Goal: Information Seeking & Learning: Learn about a topic

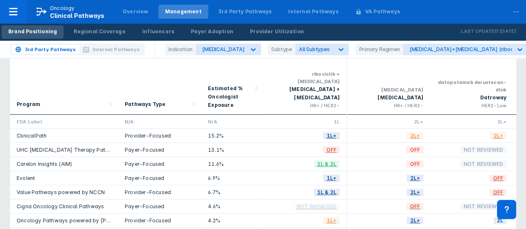
scroll to position [0, 1495]
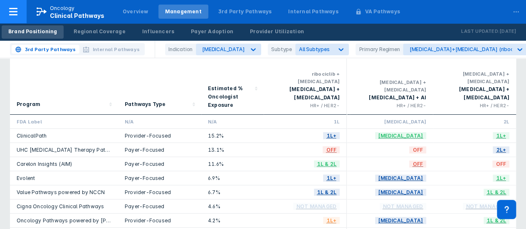
click at [77, 8] on div "Oncology Clinical Pathways" at bounding box center [77, 12] width 55 height 15
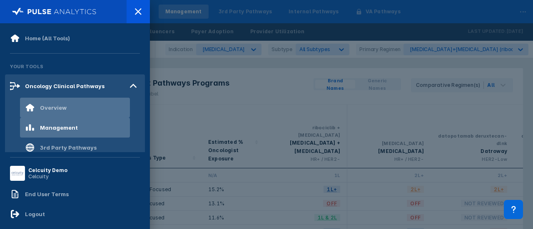
scroll to position [67, 0]
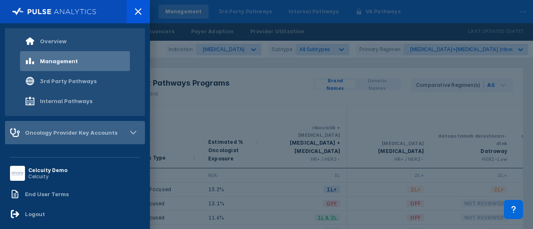
click at [64, 129] on div "Oncology Provider Key Accounts" at bounding box center [71, 132] width 92 height 7
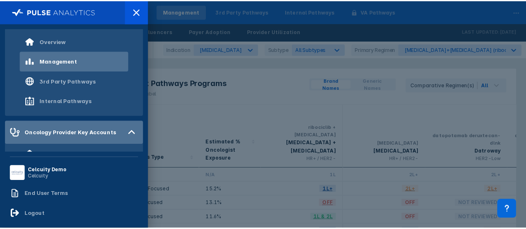
scroll to position [127, 0]
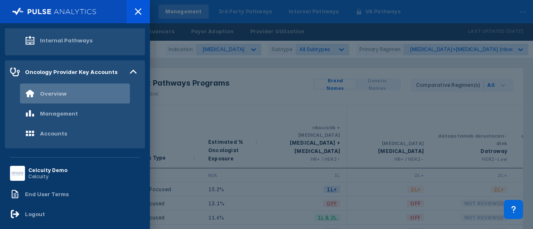
click at [57, 98] on div "Overview" at bounding box center [46, 94] width 42 height 10
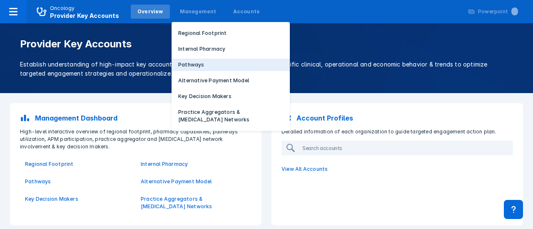
click at [193, 63] on p "Pathways" at bounding box center [191, 64] width 26 height 7
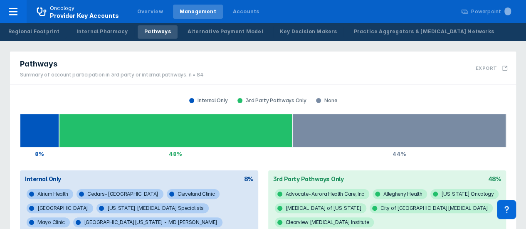
click at [193, 63] on div "Pathways" at bounding box center [112, 64] width 184 height 10
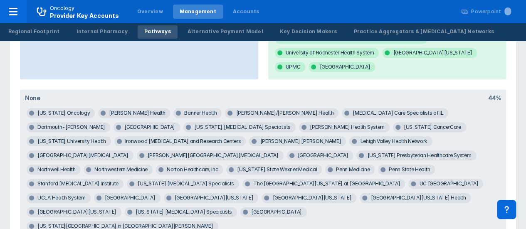
scroll to position [407, 0]
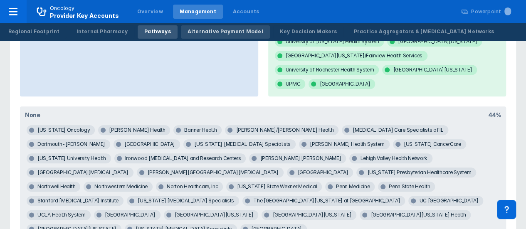
click at [223, 32] on div "Alternative Payment Model" at bounding box center [226, 31] width 76 height 7
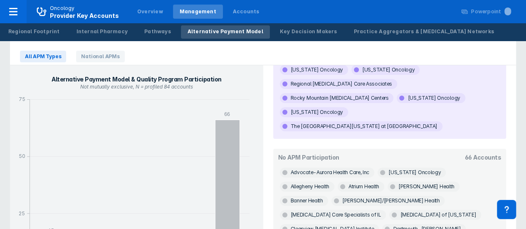
scroll to position [39, 0]
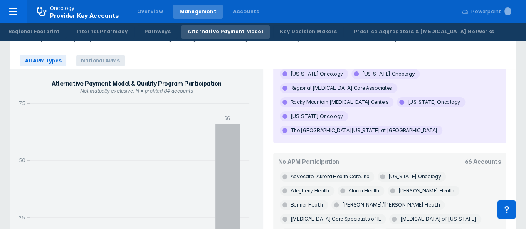
click at [101, 62] on span "National APMs" at bounding box center [100, 61] width 48 height 12
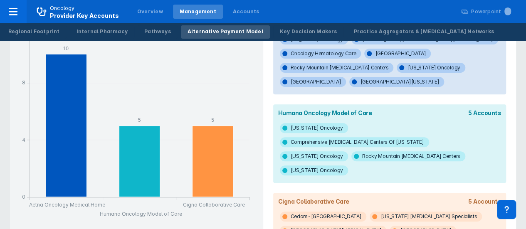
scroll to position [0, 0]
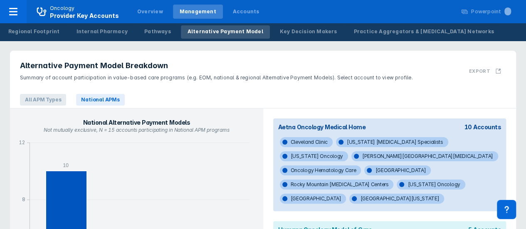
click at [40, 100] on span "All APM Types" at bounding box center [43, 100] width 46 height 12
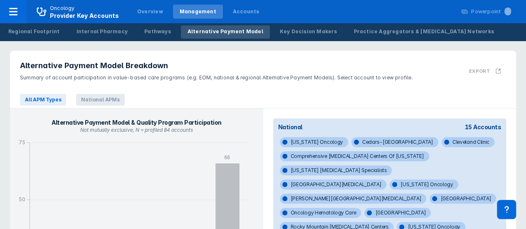
click at [109, 104] on span "National APMs" at bounding box center [100, 100] width 48 height 12
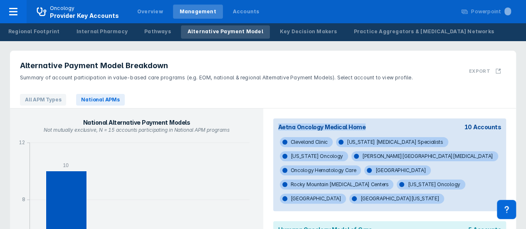
drag, startPoint x: 367, startPoint y: 124, endPoint x: 278, endPoint y: 125, distance: 88.6
click at [278, 125] on div "Aetna Oncology Medical Home 10 Accounts" at bounding box center [389, 127] width 233 height 17
copy div "Aetna Oncology Medical Home"
click at [47, 29] on div "Regional Footprint" at bounding box center [34, 31] width 52 height 7
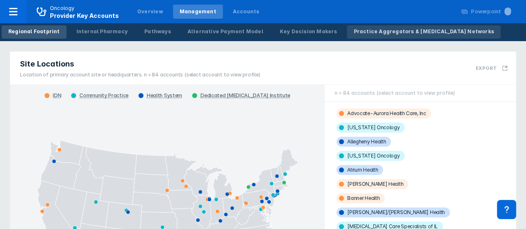
click at [354, 33] on div "Practice Aggregators & [MEDICAL_DATA] Networks" at bounding box center [424, 31] width 140 height 7
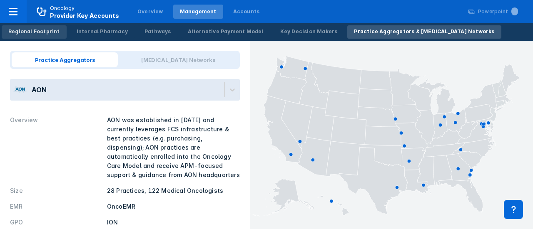
click at [50, 32] on div "Regional Footprint" at bounding box center [34, 31] width 52 height 7
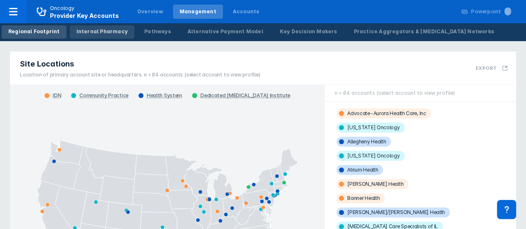
click at [100, 34] on div "Internal Pharmacy" at bounding box center [102, 31] width 51 height 7
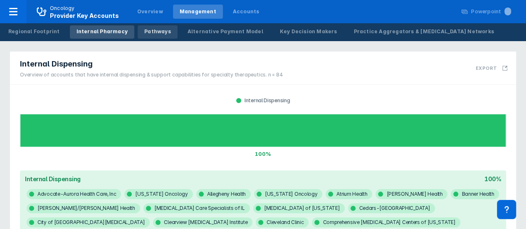
click at [154, 31] on div "Pathways" at bounding box center [157, 31] width 27 height 7
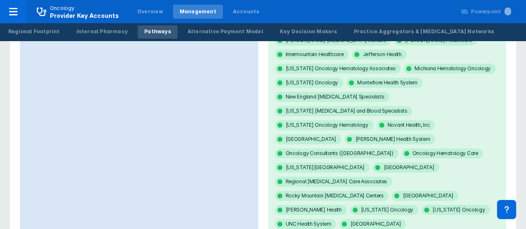
scroll to position [207, 0]
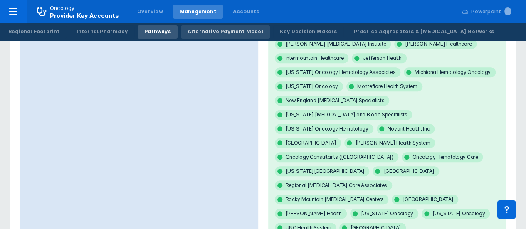
click at [217, 34] on div "Alternative Payment Model" at bounding box center [226, 31] width 76 height 7
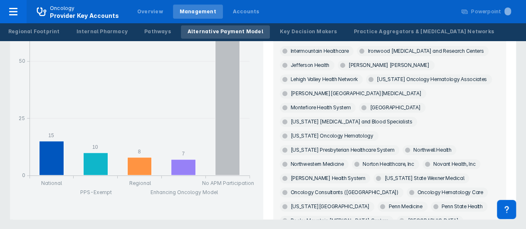
scroll to position [623, 0]
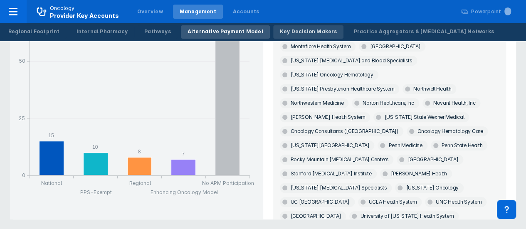
click at [280, 32] on div "Key Decision Makers" at bounding box center [308, 31] width 57 height 7
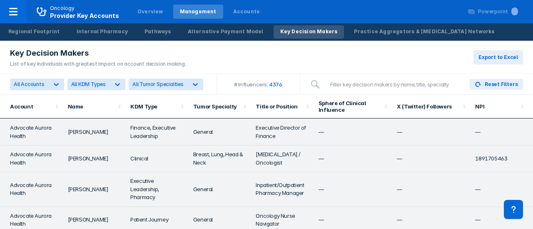
scroll to position [80, 0]
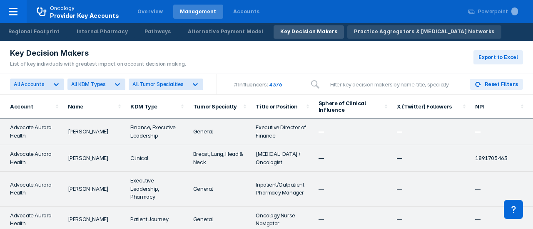
click at [392, 35] on div "Practice Aggregators & [MEDICAL_DATA] Networks" at bounding box center [424, 31] width 140 height 7
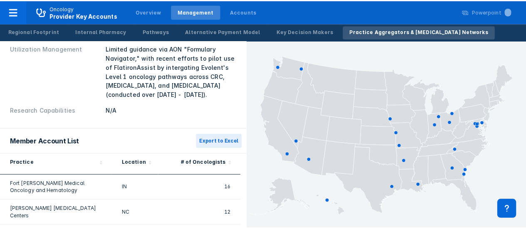
scroll to position [189, 0]
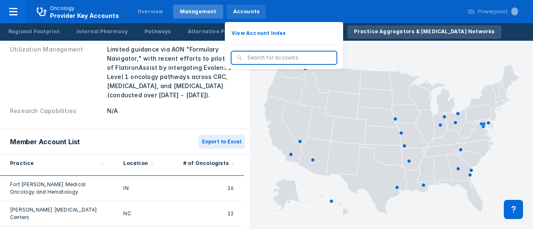
click at [233, 15] on div "Accounts" at bounding box center [246, 11] width 27 height 7
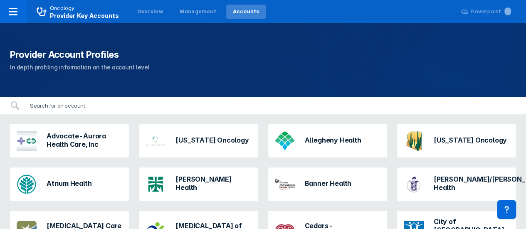
click at [107, 106] on input "search" at bounding box center [270, 105] width 491 height 17
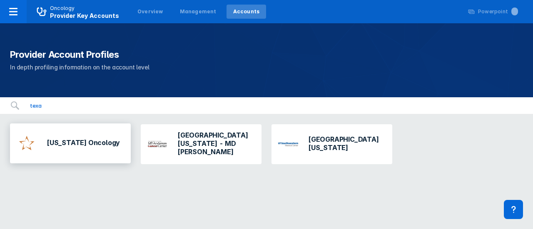
type input "texa"
click at [114, 139] on div "[US_STATE] Oncology" at bounding box center [70, 144] width 121 height 40
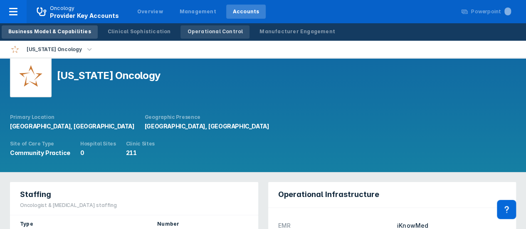
scroll to position [12, 0]
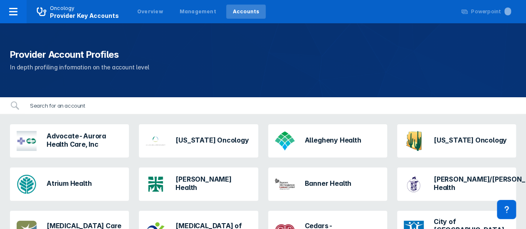
click at [67, 98] on input "search" at bounding box center [270, 105] width 491 height 17
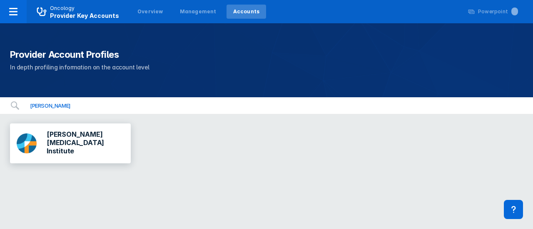
type input "[PERSON_NAME]"
click at [90, 149] on div "[PERSON_NAME] [MEDICAL_DATA] Institute" at bounding box center [70, 143] width 114 height 33
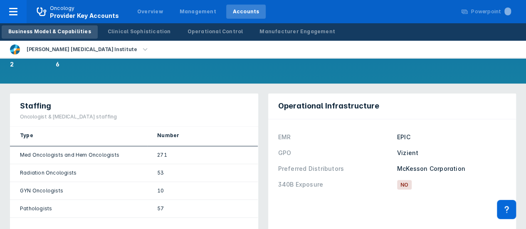
scroll to position [102, 0]
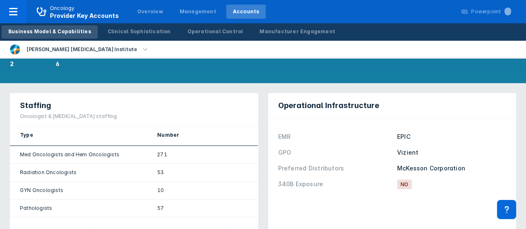
click at [407, 148] on div "Vizient" at bounding box center [451, 152] width 109 height 9
copy div "Vizient"
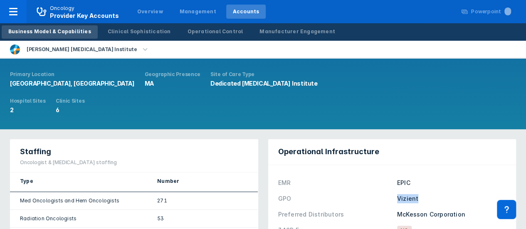
scroll to position [55, 0]
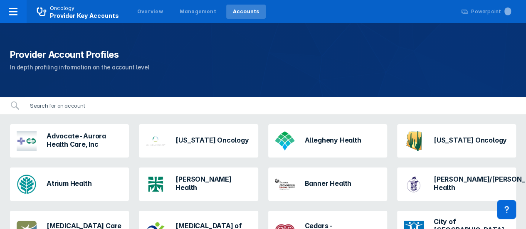
click at [97, 106] on input "search" at bounding box center [270, 105] width 491 height 17
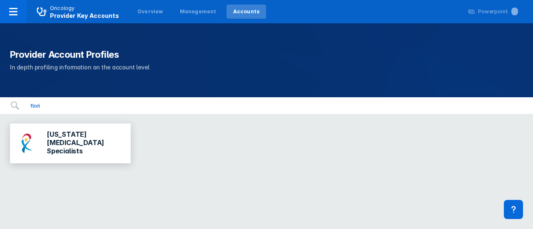
type input "flori"
click at [109, 147] on h3 "[US_STATE] [MEDICAL_DATA] Specialists" at bounding box center [85, 142] width 77 height 25
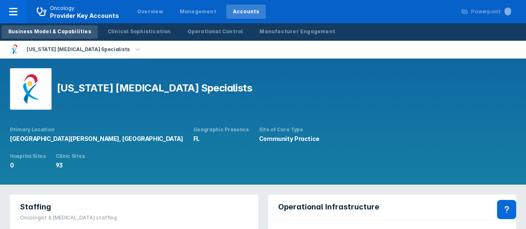
scroll to position [62, 0]
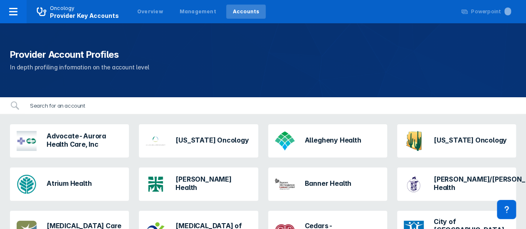
click at [85, 108] on input "search" at bounding box center [270, 105] width 491 height 17
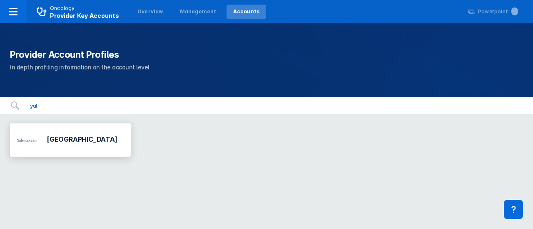
type input "yal"
click at [91, 146] on div "[GEOGRAPHIC_DATA]" at bounding box center [66, 140] width 107 height 27
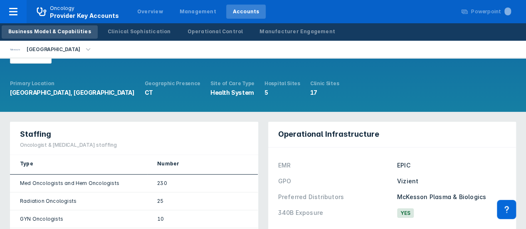
scroll to position [37, 0]
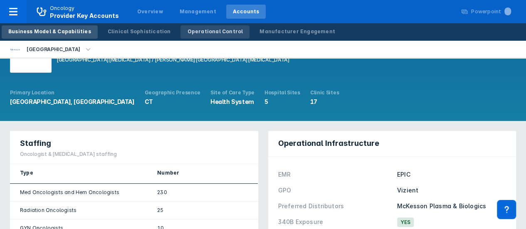
click at [196, 32] on div "Operational Control" at bounding box center [215, 31] width 56 height 7
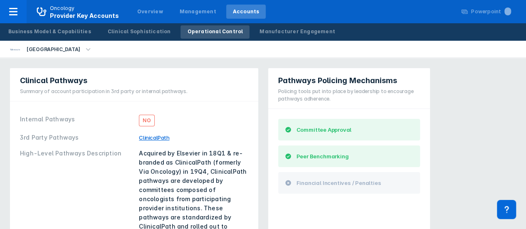
scroll to position [0, 0]
click at [140, 34] on div "Clinical Sophistication" at bounding box center [139, 31] width 63 height 7
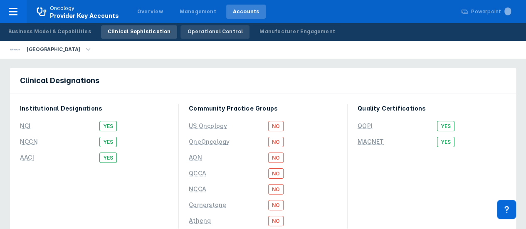
click at [187, 32] on div "Operational Control" at bounding box center [215, 31] width 56 height 7
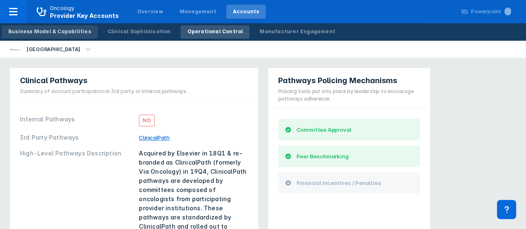
click at [77, 29] on div "Business Model & Capabilities" at bounding box center [49, 31] width 83 height 7
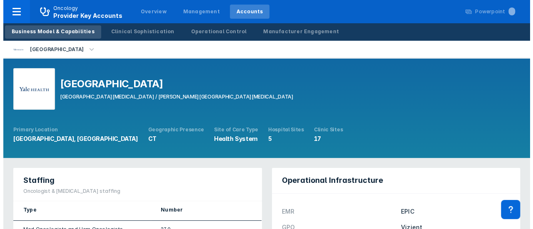
scroll to position [31, 0]
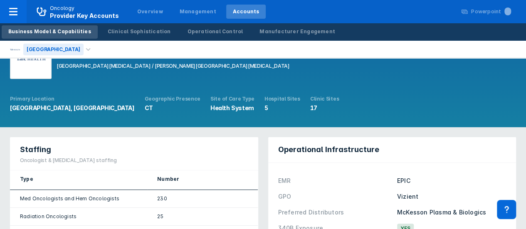
click at [41, 47] on div "[GEOGRAPHIC_DATA]" at bounding box center [53, 50] width 60 height 12
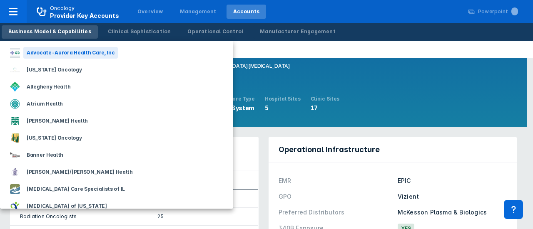
click at [141, 54] on div "Advocate-Aurora Health Care, Inc" at bounding box center [116, 52] width 233 height 17
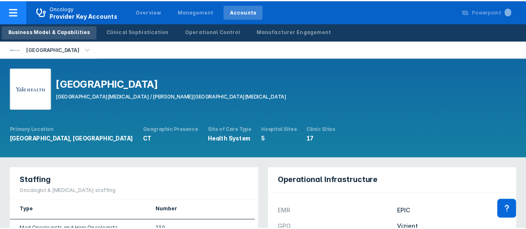
scroll to position [31, 0]
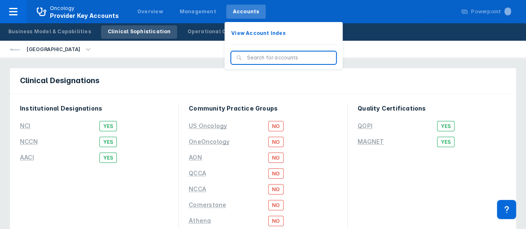
click at [233, 8] on div "Accounts" at bounding box center [246, 11] width 27 height 7
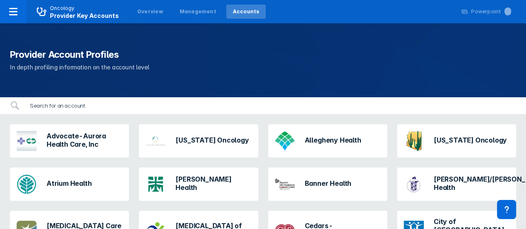
click at [112, 102] on input "search" at bounding box center [270, 105] width 491 height 17
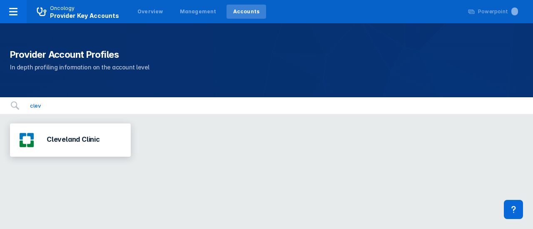
type input "clev"
click at [100, 137] on div "Cleveland Clinic" at bounding box center [58, 140] width 90 height 27
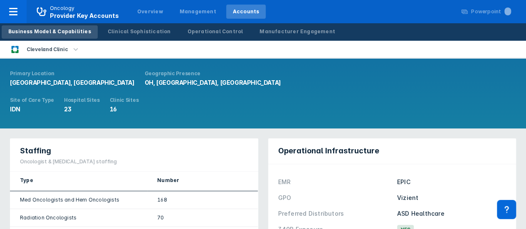
scroll to position [57, 0]
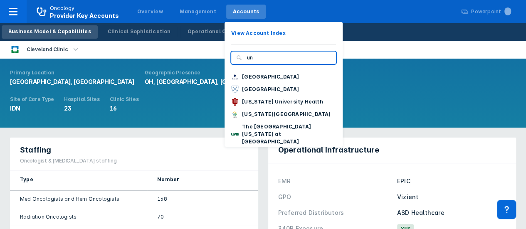
type input "u"
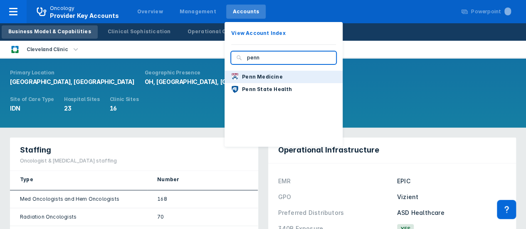
type input "penn"
click at [254, 75] on p "Penn Medicine" at bounding box center [262, 76] width 41 height 7
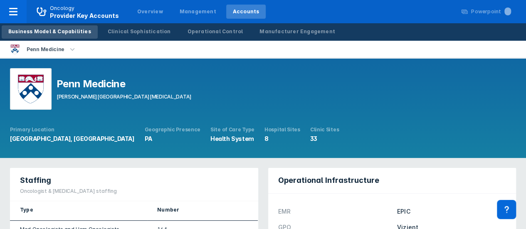
click at [481, 63] on div "[GEOGRAPHIC_DATA][PERSON_NAME][MEDICAL_DATA] Primary Location [GEOGRAPHIC_DATA]…" at bounding box center [263, 108] width 526 height 100
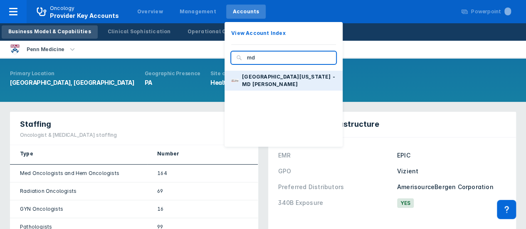
type input "md"
click at [255, 82] on button "[GEOGRAPHIC_DATA][US_STATE] - MD [PERSON_NAME]" at bounding box center [284, 81] width 118 height 20
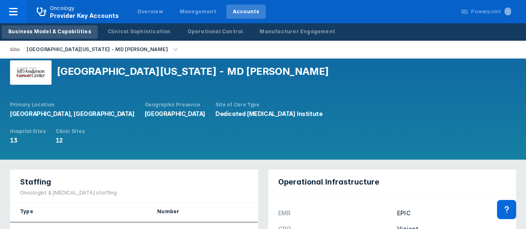
scroll to position [8, 0]
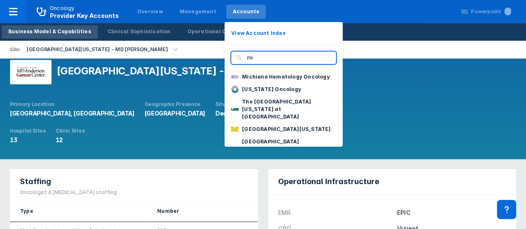
type input "m"
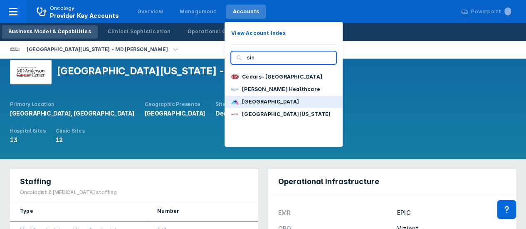
type input "sin"
click at [258, 104] on p "[GEOGRAPHIC_DATA]" at bounding box center [270, 101] width 57 height 7
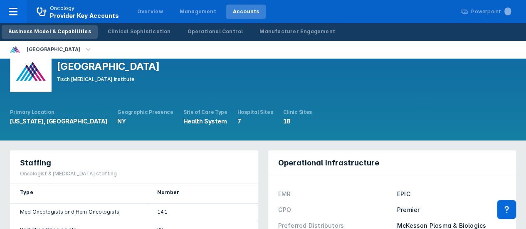
scroll to position [20, 0]
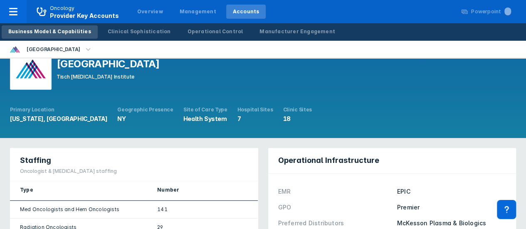
click at [411, 211] on div "Premier" at bounding box center [451, 207] width 109 height 9
copy div "Premier"
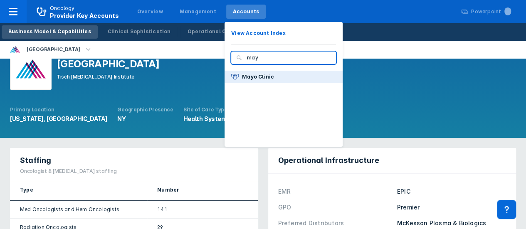
type input "may"
click at [253, 79] on p "Mayo Clinic" at bounding box center [258, 76] width 32 height 7
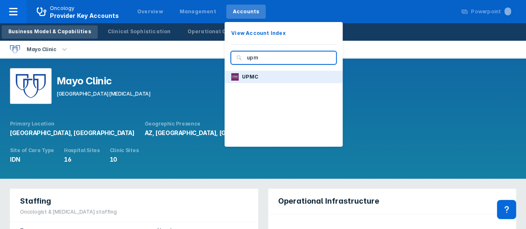
type input "upm"
click at [246, 79] on p "UPMC" at bounding box center [250, 76] width 16 height 7
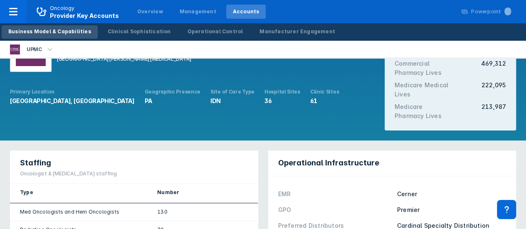
scroll to position [88, 0]
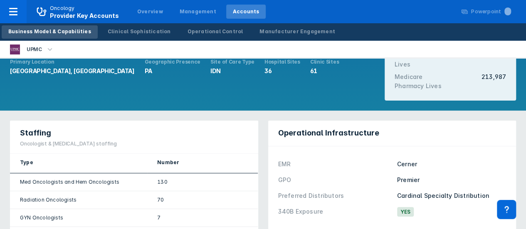
click at [406, 179] on div "Premier" at bounding box center [451, 180] width 109 height 9
copy div "Premier"
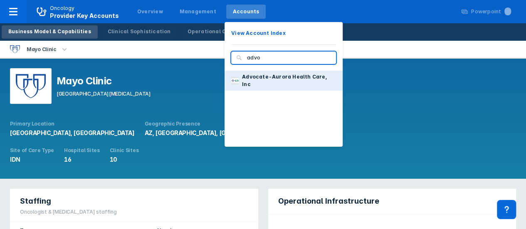
type input "advo"
click at [267, 78] on p "Advocate-Aurora Health Care, Inc" at bounding box center [289, 80] width 94 height 15
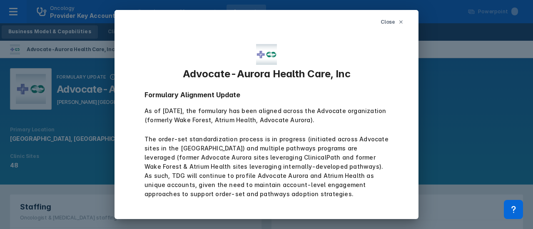
click at [399, 21] on icon at bounding box center [400, 22] width 5 height 5
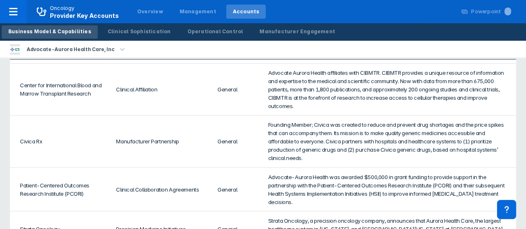
scroll to position [634, 0]
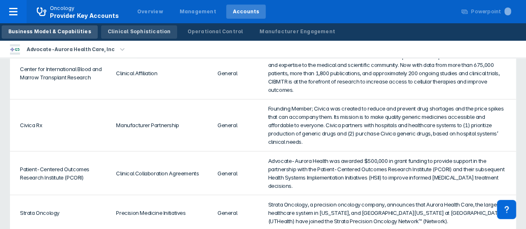
click at [142, 27] on link "Clinical Sophistication" at bounding box center [139, 31] width 77 height 13
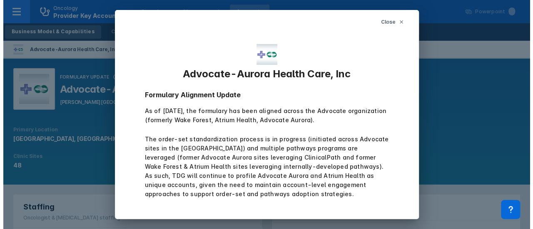
scroll to position [634, 0]
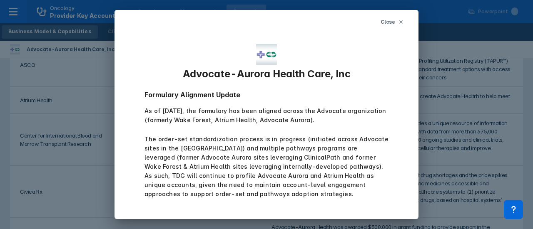
click at [399, 20] on icon at bounding box center [400, 22] width 5 height 5
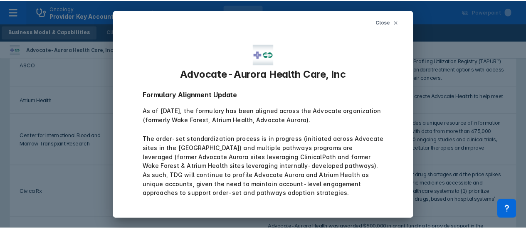
scroll to position [0, 0]
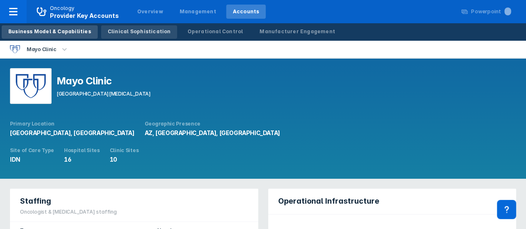
click at [134, 34] on div "Clinical Sophistication" at bounding box center [139, 31] width 63 height 7
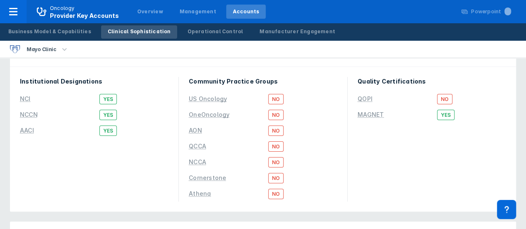
scroll to position [27, 0]
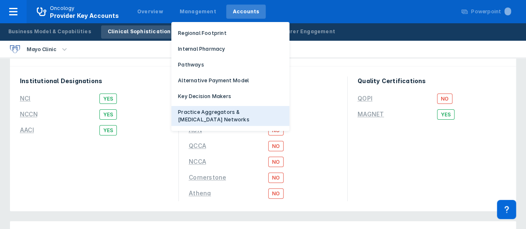
click at [199, 114] on p "Practice Aggregators & [MEDICAL_DATA] Networks" at bounding box center [230, 116] width 105 height 15
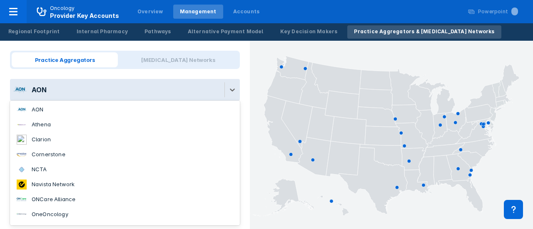
click at [122, 87] on div "AON" at bounding box center [117, 90] width 214 height 22
click at [66, 213] on div "OneOncology" at bounding box center [50, 215] width 37 height 8
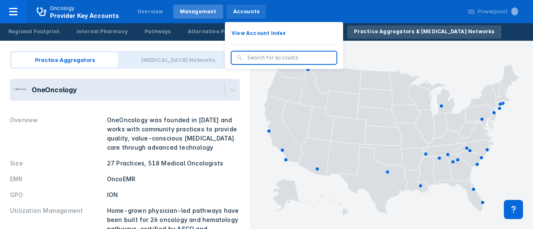
click at [233, 12] on div "Accounts" at bounding box center [246, 11] width 27 height 7
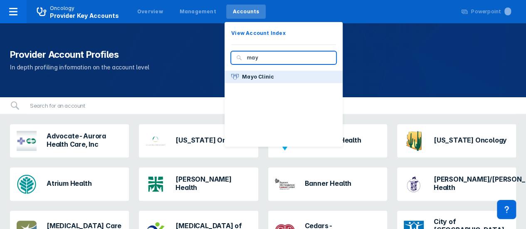
type input "may"
click at [251, 80] on p "Mayo Clinic" at bounding box center [258, 76] width 32 height 7
